Goal: Find specific page/section: Find specific page/section

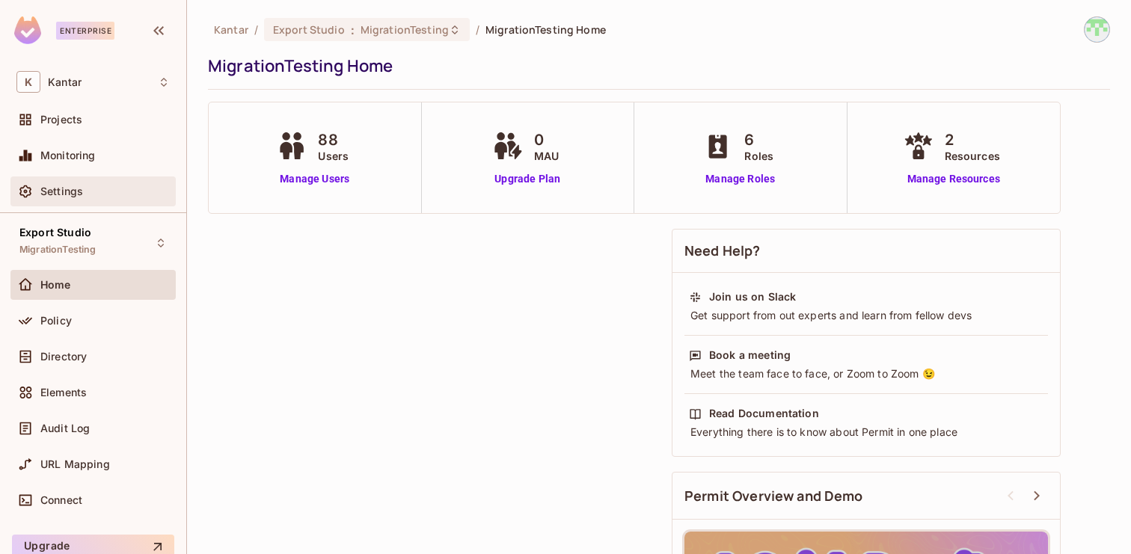
click at [91, 190] on div "Settings" at bounding box center [104, 192] width 129 height 12
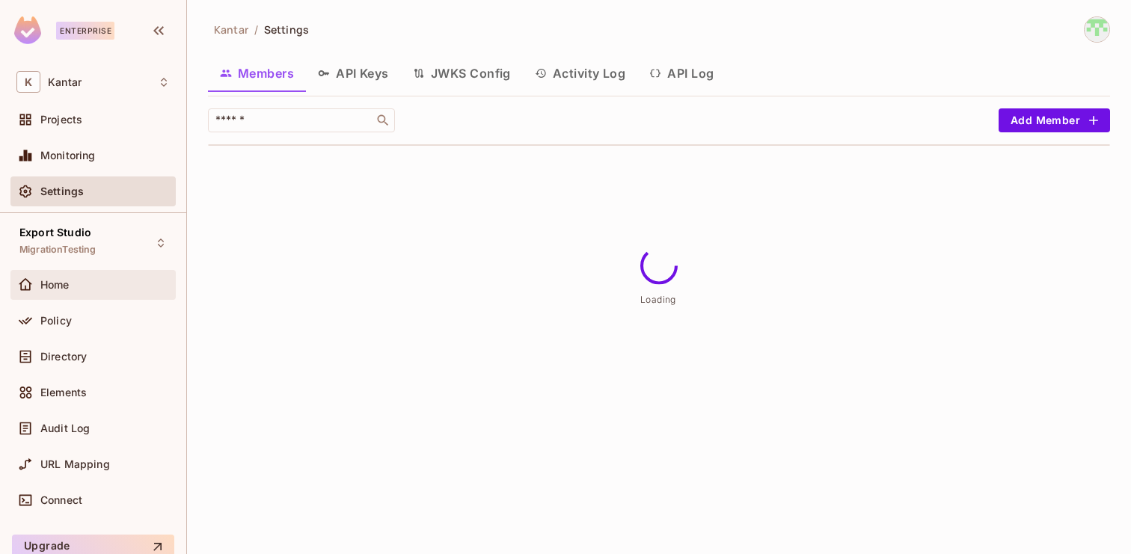
click at [113, 294] on div "Home" at bounding box center [92, 285] width 165 height 30
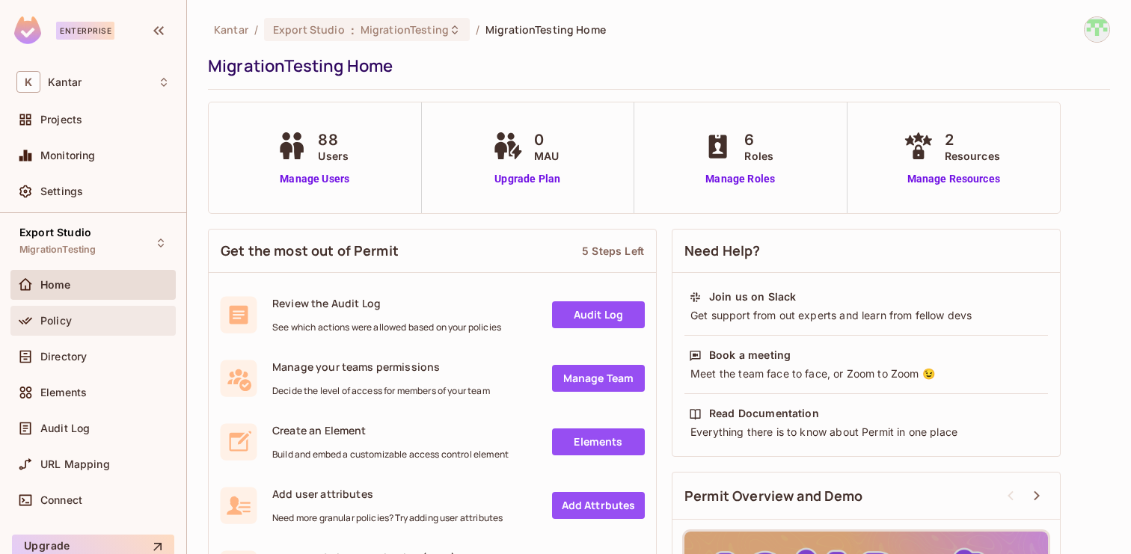
click at [137, 318] on div "Policy" at bounding box center [104, 321] width 129 height 12
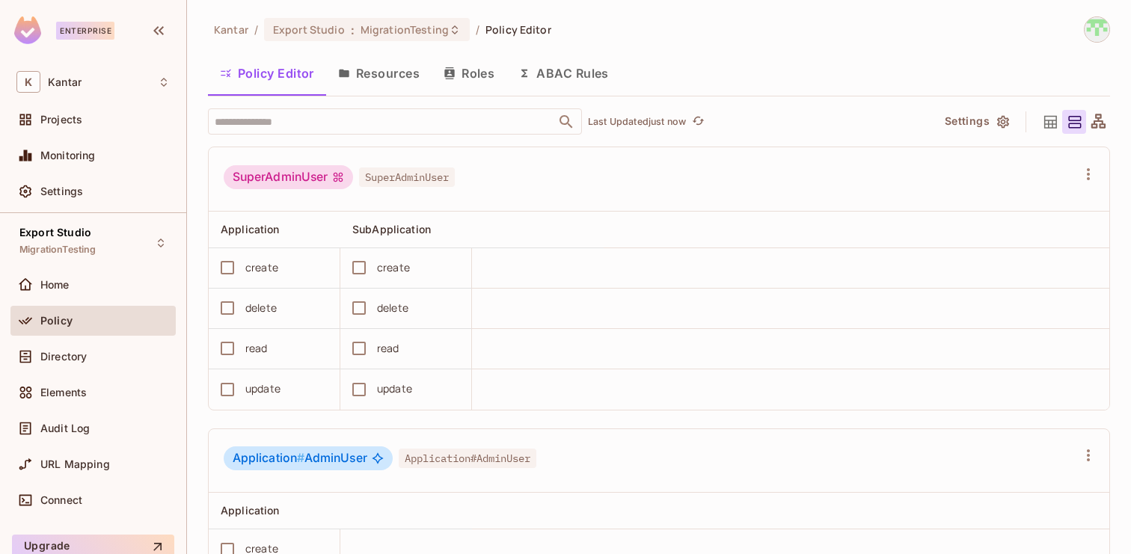
click at [588, 73] on button "ABAC Rules" at bounding box center [563, 73] width 114 height 37
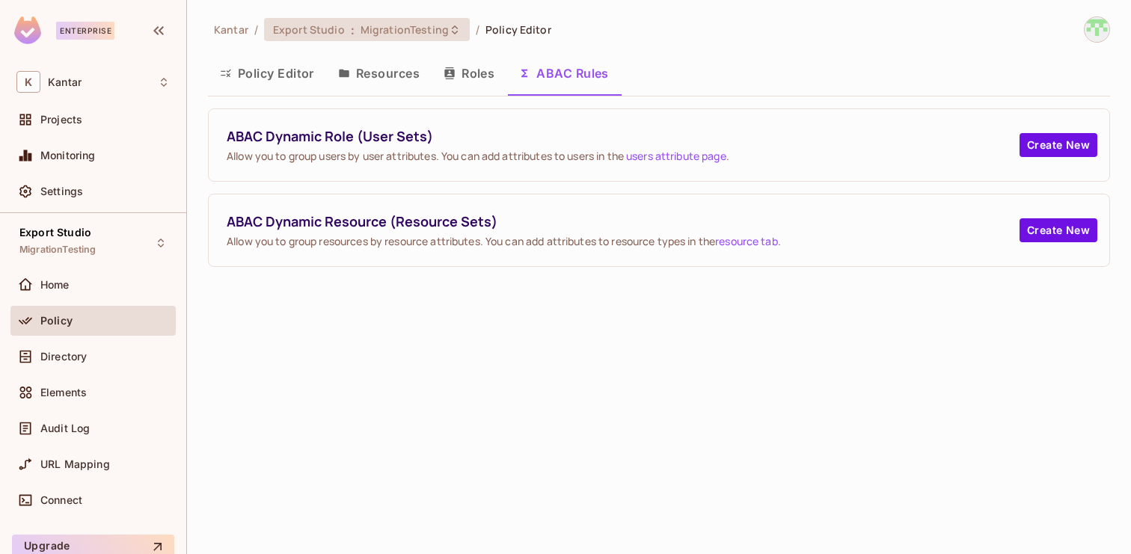
click at [378, 25] on span "MigrationTesting" at bounding box center [405, 29] width 88 height 14
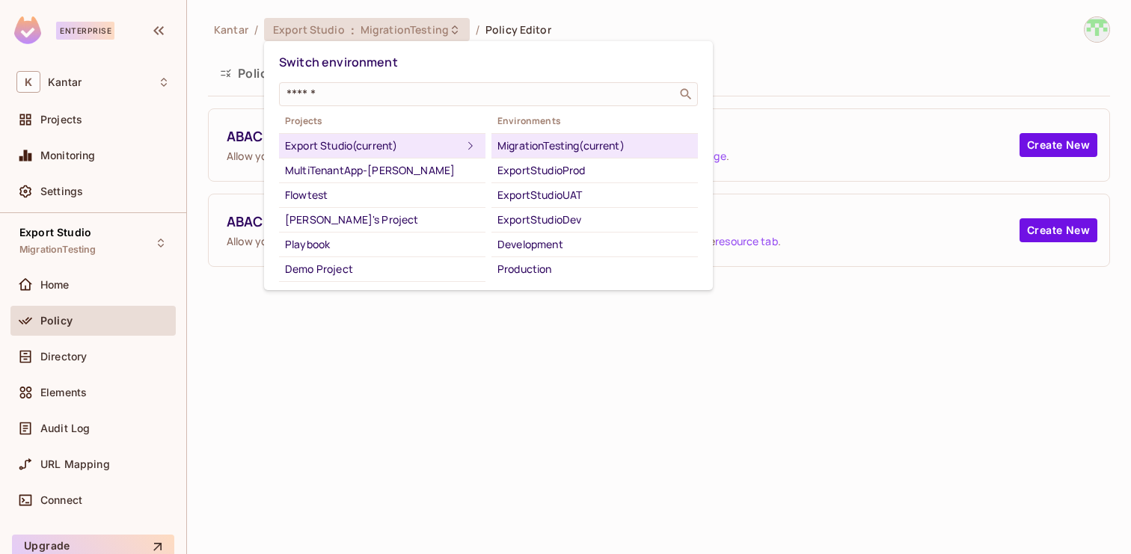
click at [239, 369] on div at bounding box center [565, 277] width 1131 height 554
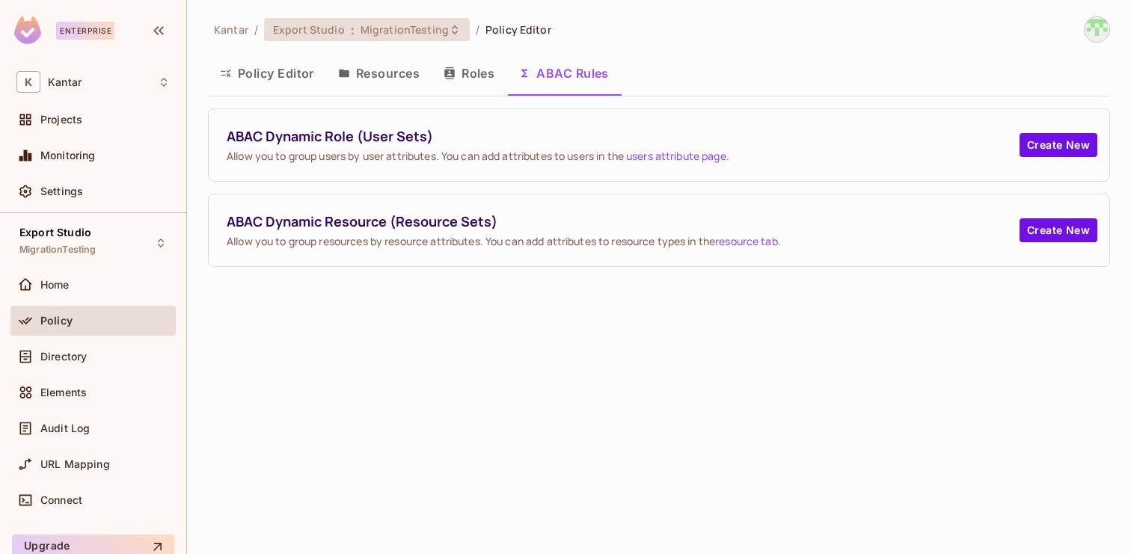
click at [405, 28] on span "MigrationTesting" at bounding box center [405, 29] width 88 height 14
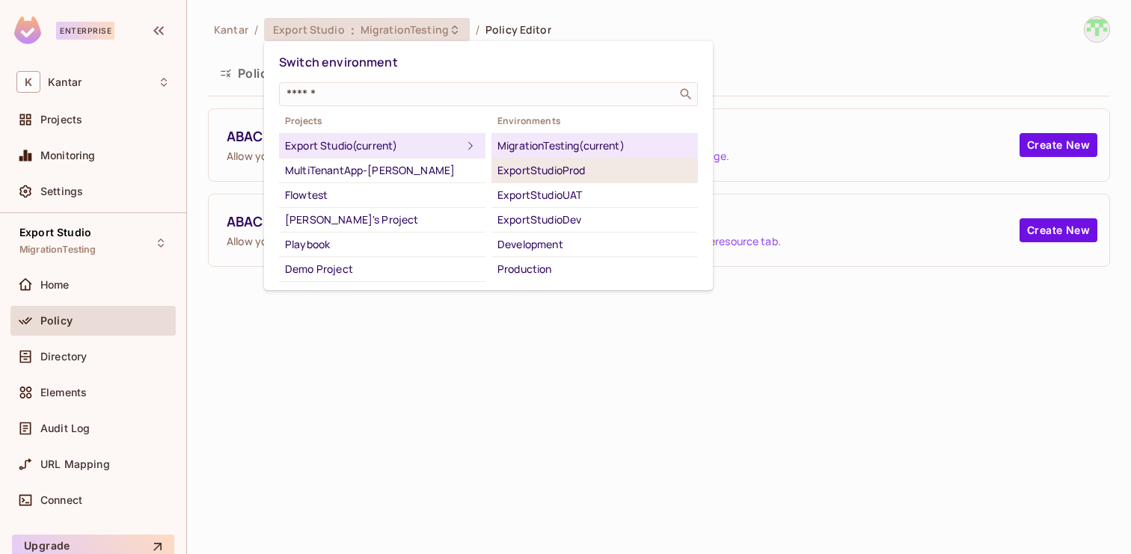
click at [545, 166] on div "ExportStudioProd" at bounding box center [594, 171] width 194 height 18
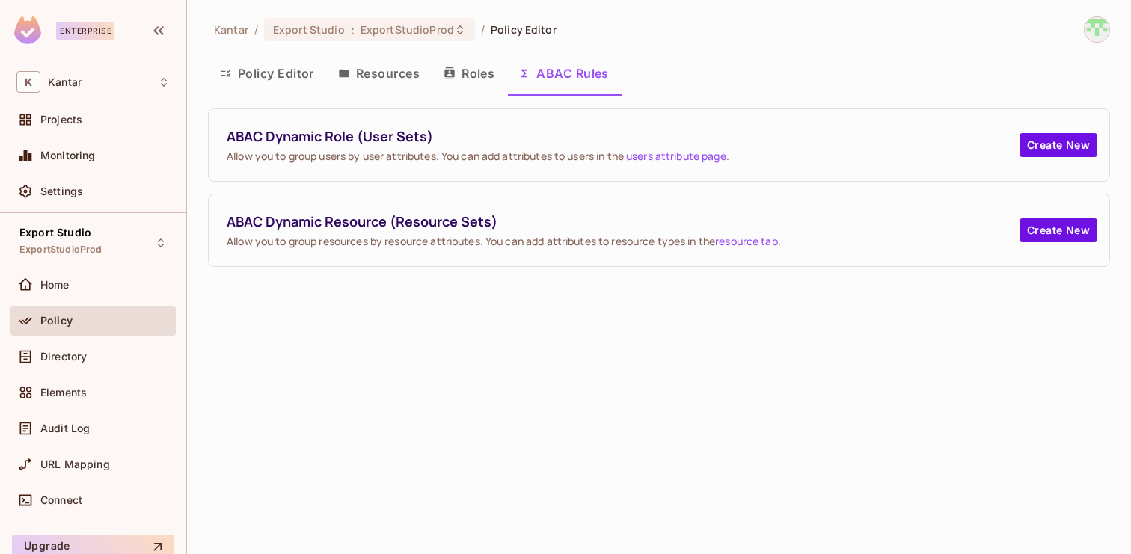
click at [483, 391] on div "Kantar / Export Studio : ExportStudioProd / Policy Editor Policy Editor Resourc…" at bounding box center [659, 277] width 944 height 554
